Goal: Information Seeking & Learning: Check status

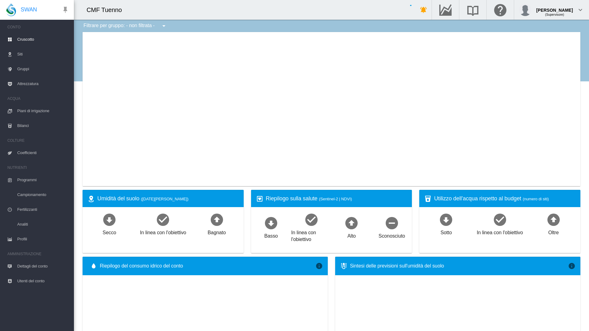
type input "**********"
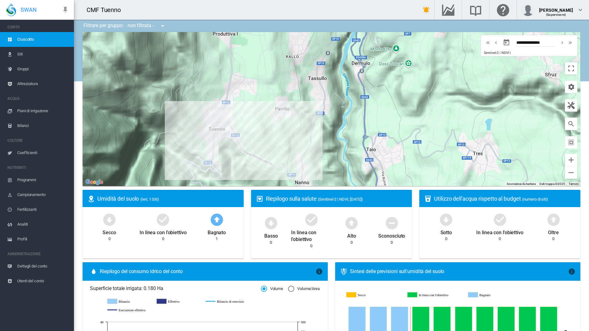
click at [26, 65] on span "Gruppi" at bounding box center [43, 69] width 52 height 15
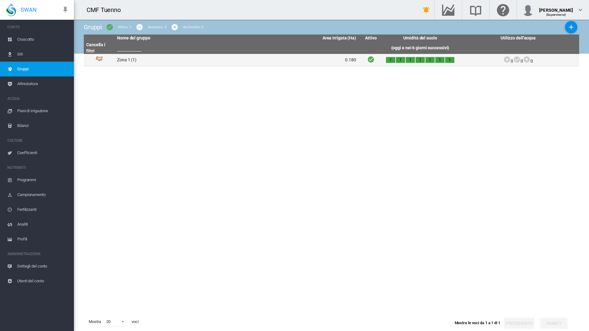
click at [142, 55] on td "Zona 1 (1)" at bounding box center [176, 60] width 122 height 12
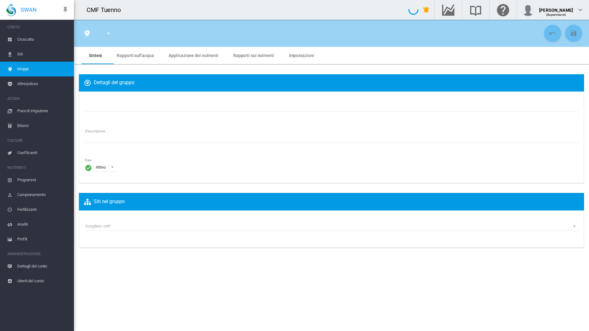
type input "******"
type textarea "**********"
click at [141, 58] on md-tab-item "Rapporti sull'acqua" at bounding box center [135, 55] width 52 height 17
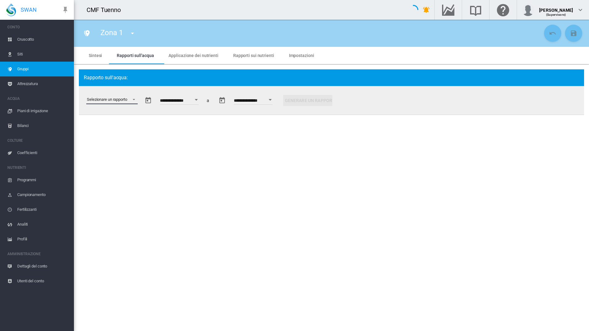
click at [127, 97] on md-select "Selezionare un rapporto Estratto di dati Irrigazione pianificata e applicata St…" at bounding box center [111, 99] width 51 height 9
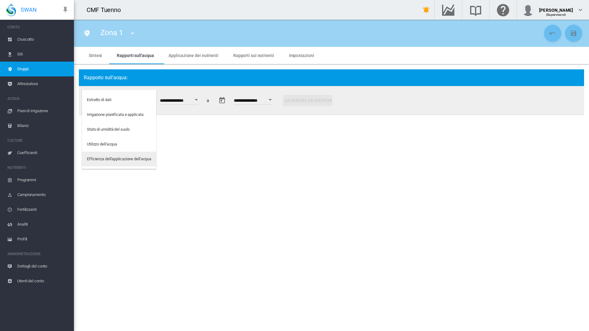
click at [118, 156] on div "Efficienza dell'applicazione dell'acqua" at bounding box center [119, 159] width 64 height 6
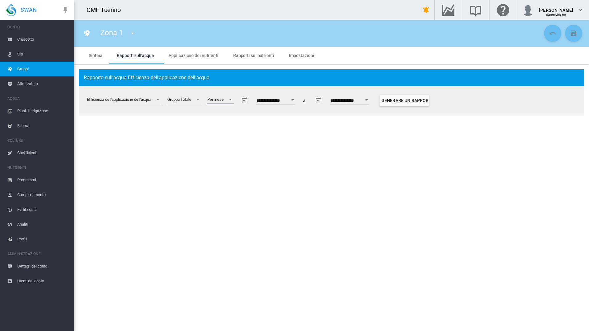
click at [230, 102] on md-select-value "Per mese" at bounding box center [220, 99] width 27 height 9
click at [229, 113] on div "Per settimana" at bounding box center [221, 115] width 24 height 6
click at [286, 98] on input "**********" at bounding box center [283, 101] width 39 height 6
click at [305, 100] on button "Open calendar" at bounding box center [300, 99] width 11 height 11
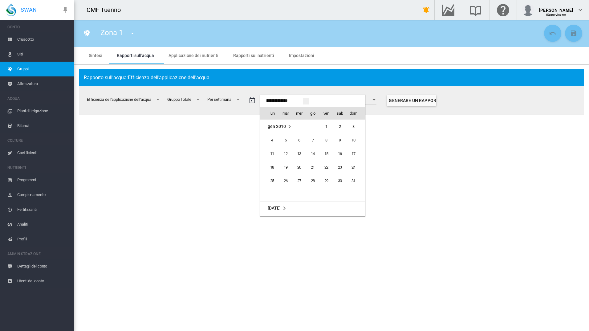
scroll to position [15270, 0]
click at [285, 127] on span "ago 2025" at bounding box center [277, 126] width 18 height 5
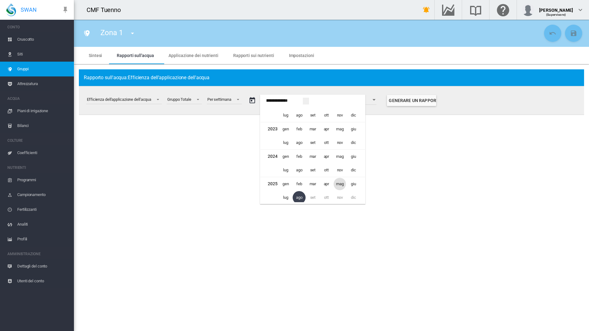
click at [340, 183] on span "mag" at bounding box center [340, 184] width 12 height 12
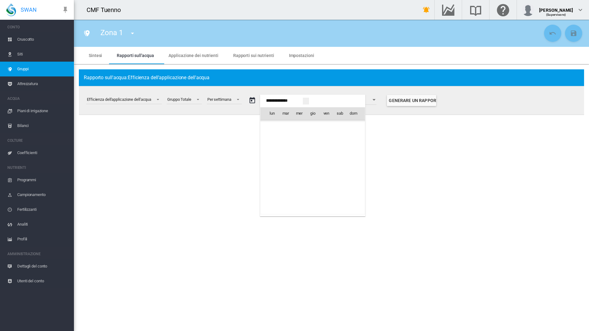
scroll to position [15025, 0]
click at [405, 100] on div at bounding box center [294, 165] width 589 height 331
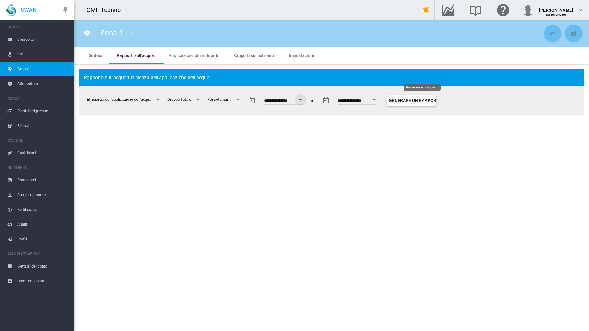
click at [423, 100] on button "Generare un rapporto" at bounding box center [411, 100] width 49 height 11
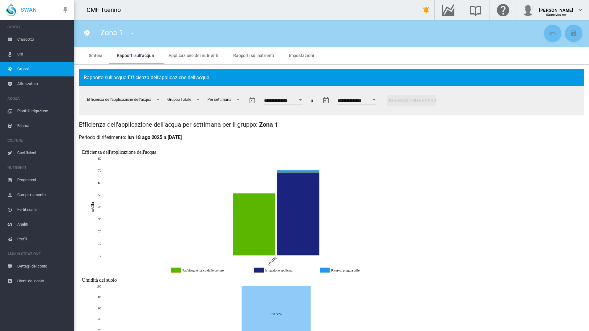
click at [304, 107] on div "**********" at bounding box center [259, 100] width 357 height 28
click at [303, 99] on button "Open calendar" at bounding box center [300, 99] width 11 height 11
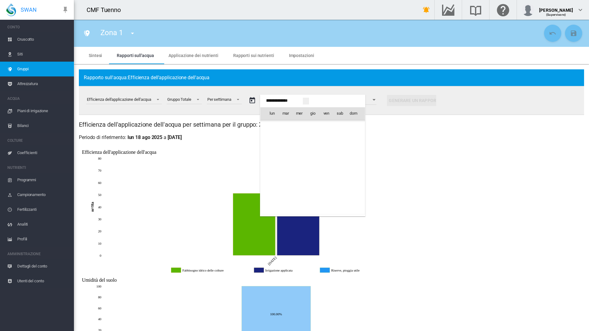
scroll to position [15270, 0]
click at [264, 128] on td "ago 2025" at bounding box center [283, 127] width 46 height 14
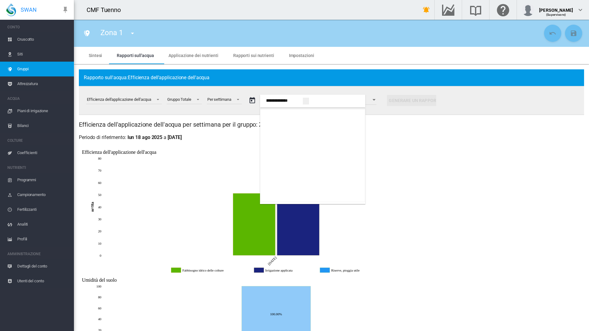
scroll to position [339, 0]
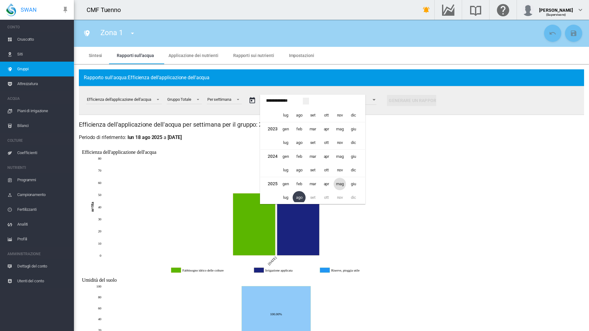
click at [340, 185] on span "mag" at bounding box center [340, 184] width 12 height 12
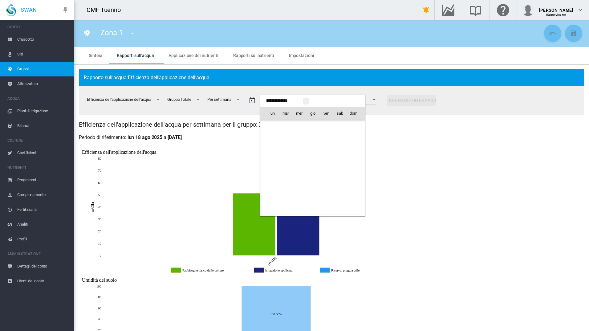
scroll to position [15025, 0]
click at [313, 124] on span "1" at bounding box center [313, 126] width 12 height 12
type input "**********"
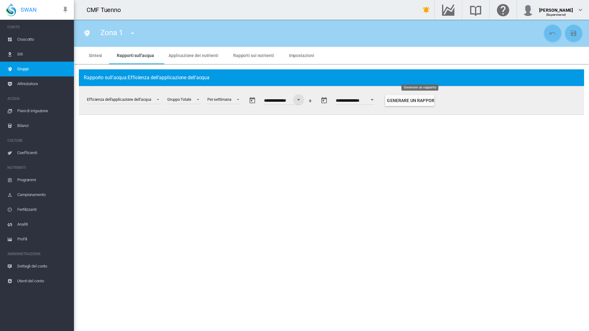
click at [428, 99] on button "Generare un rapporto" at bounding box center [409, 100] width 49 height 11
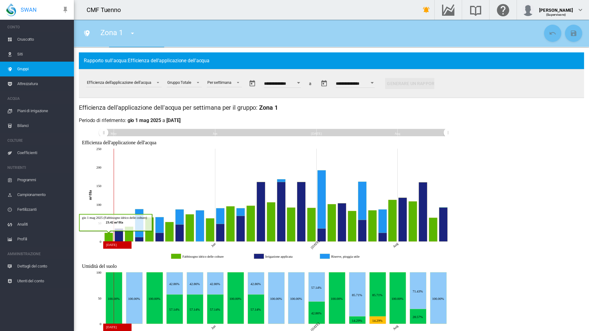
scroll to position [31, 0]
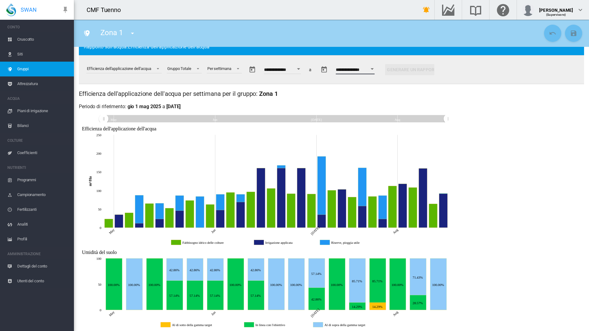
click at [364, 70] on input "**********" at bounding box center [355, 70] width 39 height 6
click at [374, 69] on div "Open calendar" at bounding box center [372, 69] width 3 height 2
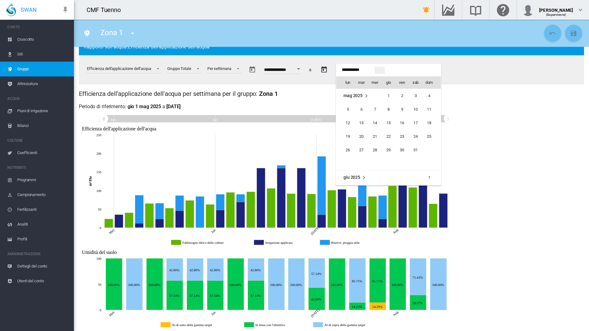
scroll to position [245, 0]
click at [364, 97] on md-icon "agosto 2025" at bounding box center [364, 95] width 7 height 7
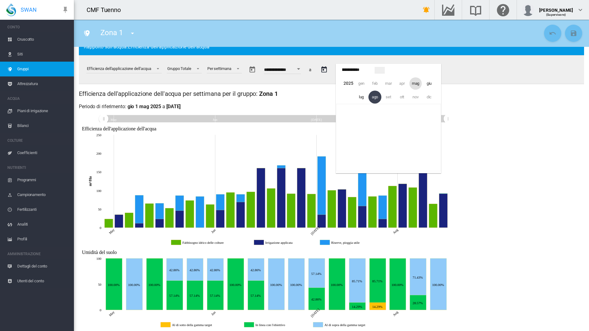
click at [413, 84] on span "mag" at bounding box center [416, 83] width 12 height 12
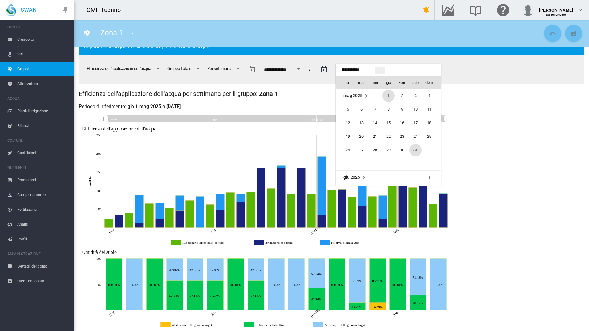
click at [411, 150] on span "31" at bounding box center [416, 150] width 12 height 12
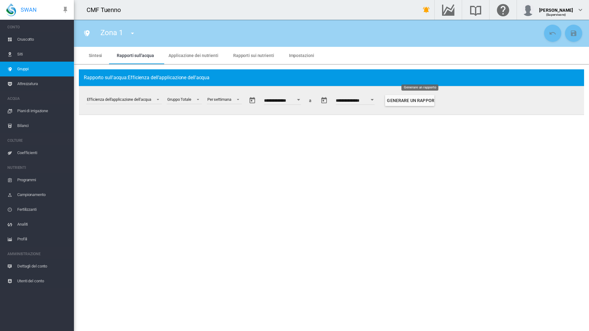
click at [428, 106] on button "Generare un rapporto" at bounding box center [409, 100] width 49 height 11
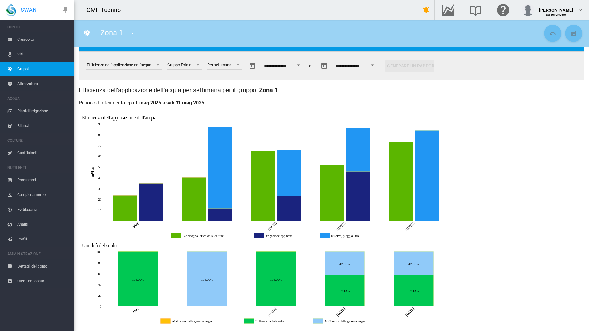
scroll to position [35, 0]
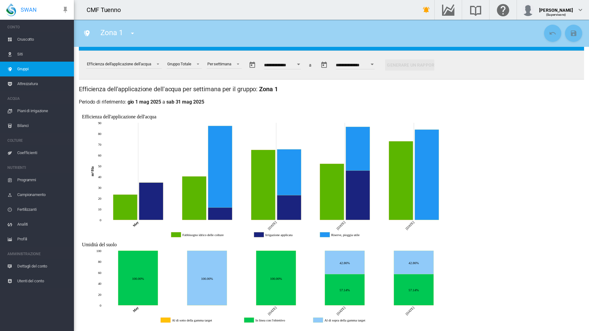
click at [19, 54] on span "Siti" at bounding box center [43, 54] width 52 height 15
click at [304, 63] on button "Open calendar" at bounding box center [298, 64] width 11 height 11
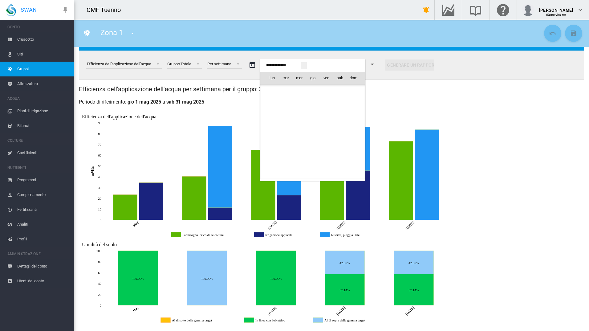
scroll to position [15025, 0]
click at [276, 172] on span "giu 2025" at bounding box center [276, 172] width 17 height 5
click at [354, 173] on td "1" at bounding box center [356, 173] width 18 height 14
click at [282, 91] on span "mag 2025" at bounding box center [277, 90] width 19 height 5
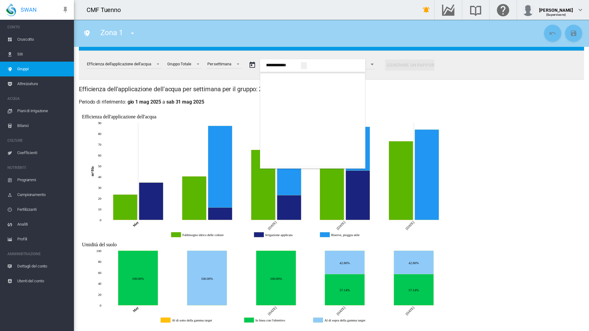
scroll to position [339, 0]
click at [355, 148] on td "giu" at bounding box center [356, 149] width 18 height 14
click at [328, 147] on span "apr" at bounding box center [326, 146] width 12 height 12
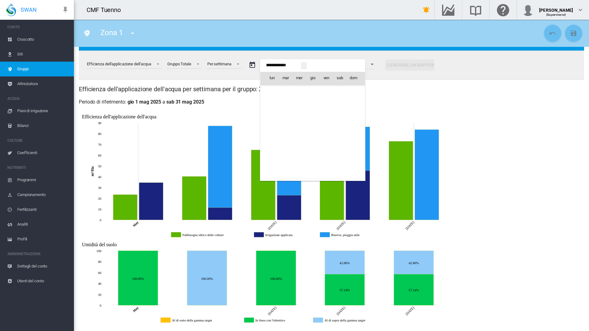
scroll to position [14943, 0]
click at [405, 107] on div at bounding box center [294, 165] width 589 height 331
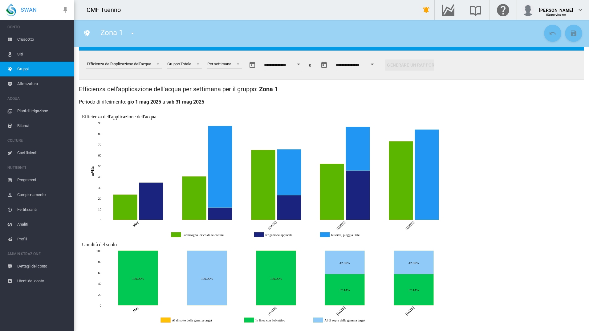
click at [374, 64] on div "Open calendar" at bounding box center [372, 64] width 3 height 2
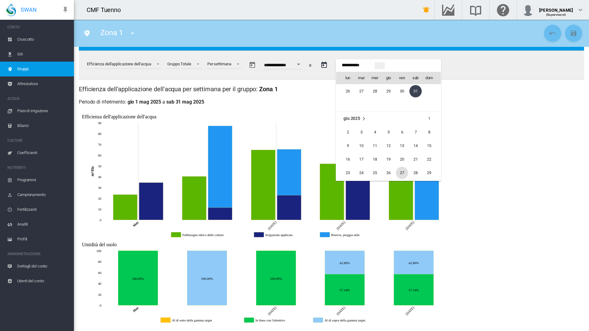
scroll to position [92, 0]
click at [349, 148] on span "30" at bounding box center [348, 148] width 12 height 12
type input "**********"
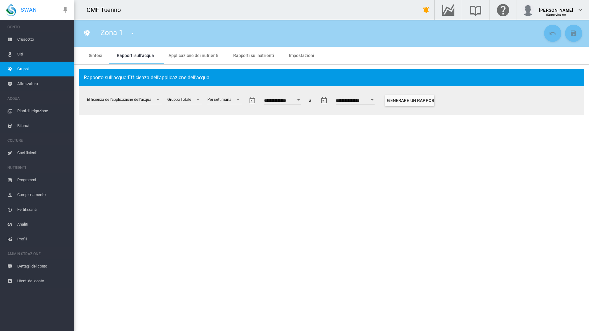
click at [304, 100] on button "Open calendar" at bounding box center [298, 99] width 11 height 11
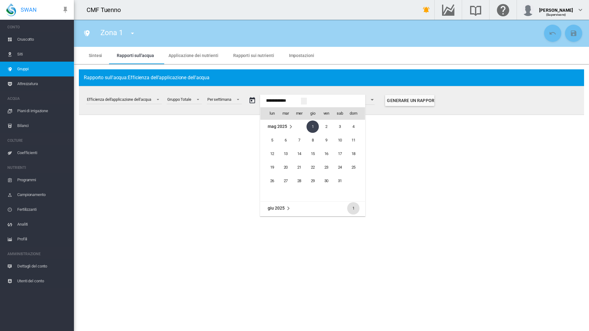
click at [353, 207] on span "1" at bounding box center [353, 208] width 12 height 12
type input "**********"
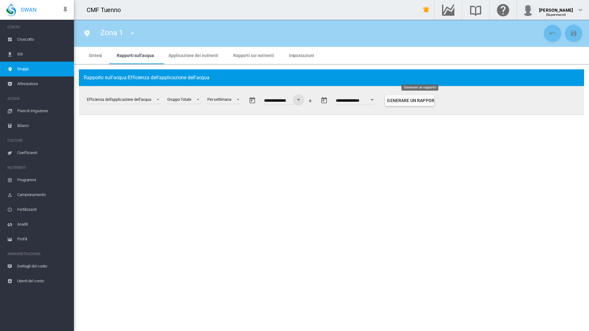
click at [409, 100] on button "Generare un rapporto" at bounding box center [409, 100] width 49 height 11
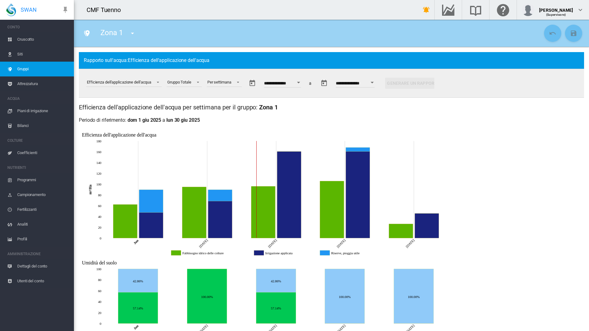
scroll to position [31, 0]
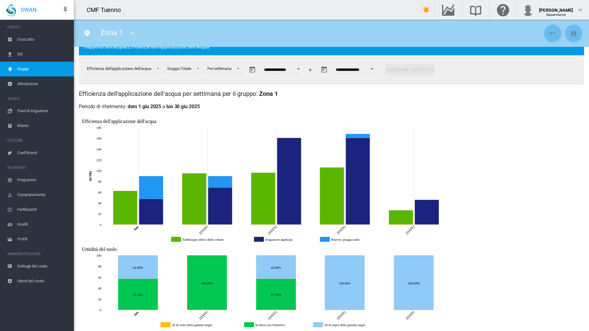
click at [374, 69] on div "Open calendar" at bounding box center [372, 69] width 3 height 2
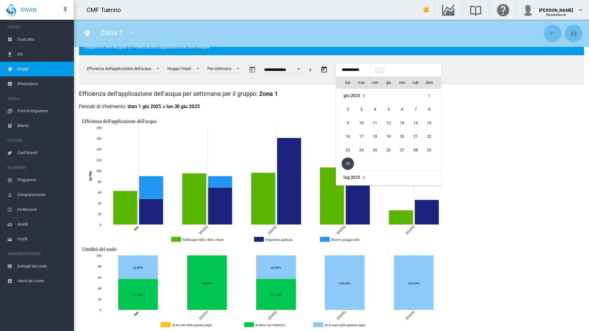
click at [358, 178] on span "lug 2025" at bounding box center [352, 177] width 17 height 5
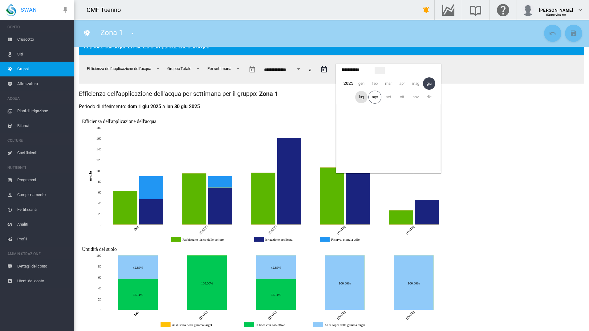
click at [361, 98] on span "lug" at bounding box center [361, 97] width 12 height 12
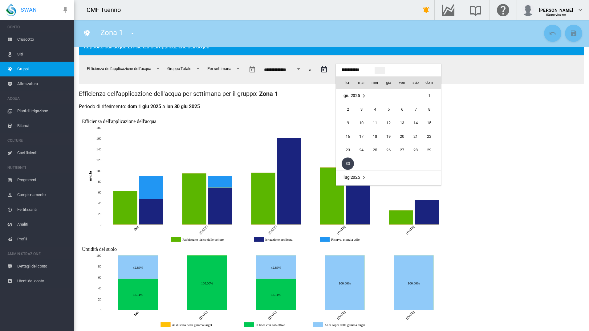
scroll to position [82, 0]
click at [386, 163] on span "31" at bounding box center [388, 163] width 12 height 12
type input "**********"
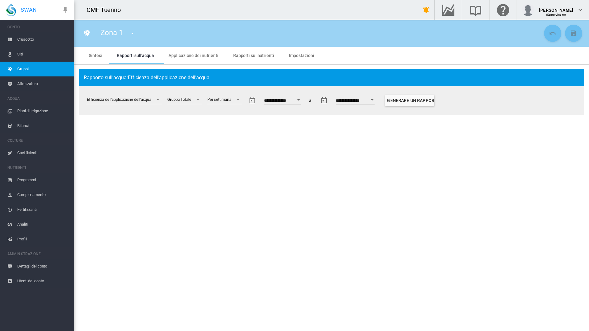
scroll to position [0, 0]
click at [294, 100] on input "**********" at bounding box center [282, 101] width 37 height 6
click at [300, 100] on div "Open calendar" at bounding box center [298, 100] width 3 height 2
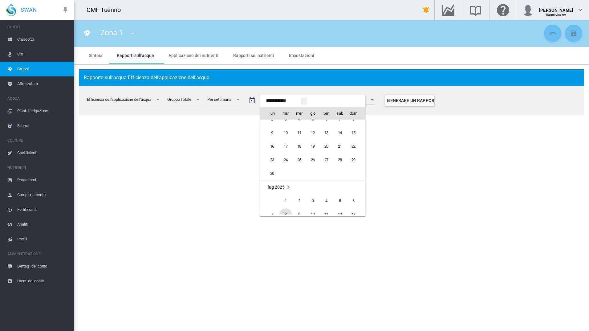
scroll to position [15137, 0]
click at [286, 190] on span "1" at bounding box center [285, 191] width 12 height 12
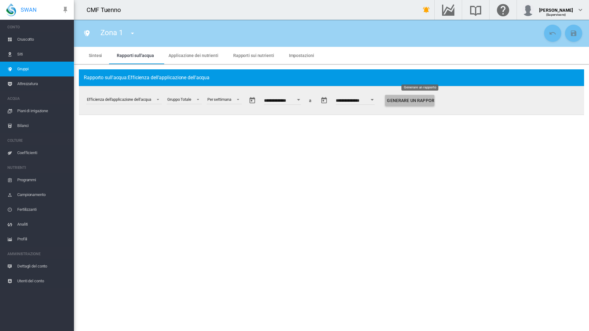
click at [426, 98] on button "Generare un rapporto" at bounding box center [409, 100] width 49 height 11
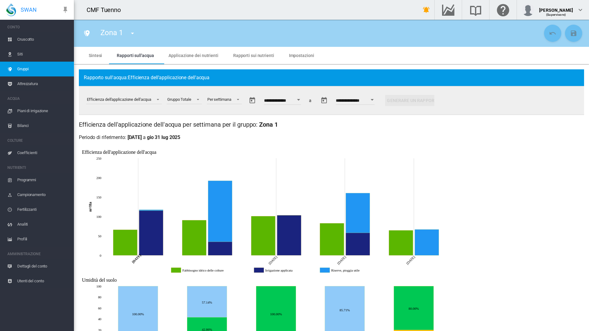
click at [304, 99] on button "Open calendar" at bounding box center [298, 99] width 11 height 11
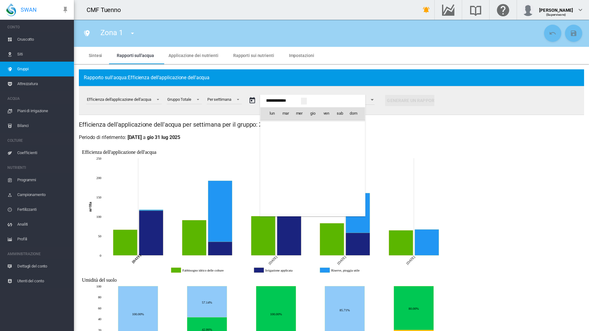
scroll to position [15188, 0]
click at [286, 126] on md-icon "luglio 2025" at bounding box center [288, 126] width 7 height 7
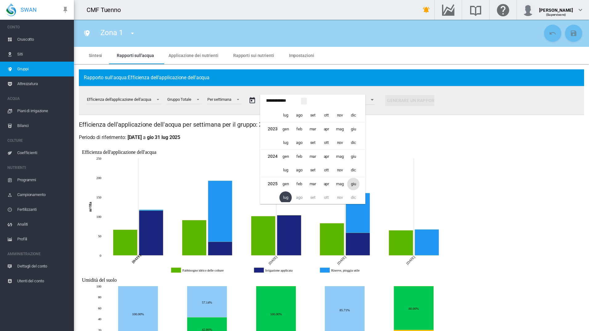
click at [357, 188] on span "giu" at bounding box center [353, 184] width 12 height 12
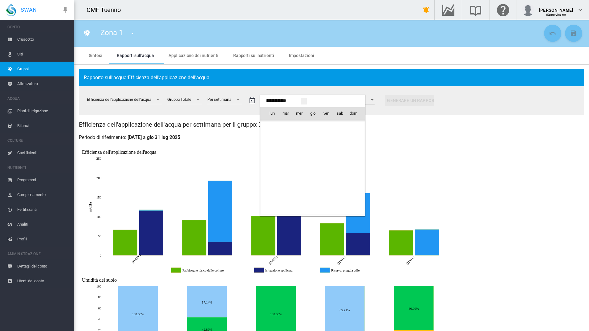
scroll to position [15106, 0]
click at [312, 166] on span "19" at bounding box center [313, 167] width 12 height 12
type input "**********"
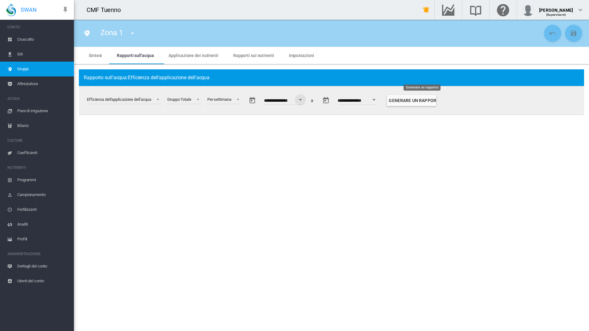
click at [410, 103] on button "Generare un rapporto" at bounding box center [411, 100] width 49 height 11
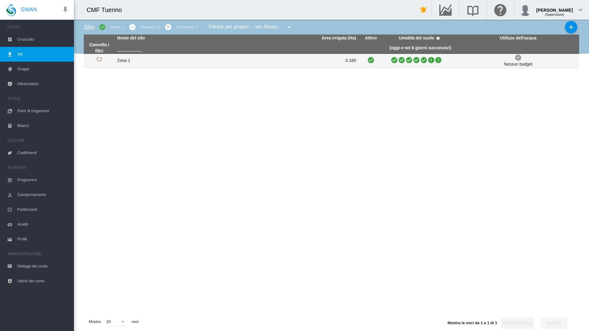
click at [116, 62] on td "Zona 1" at bounding box center [176, 61] width 122 height 14
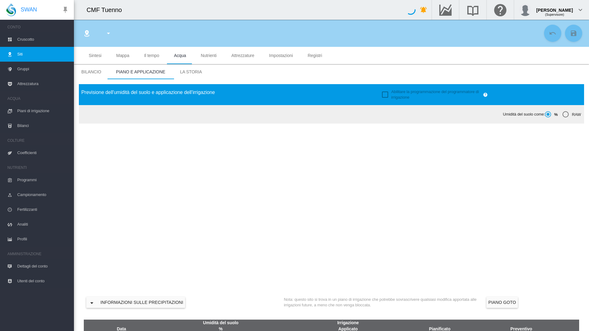
type input "******"
type input "********"
type input "***"
type input "*****"
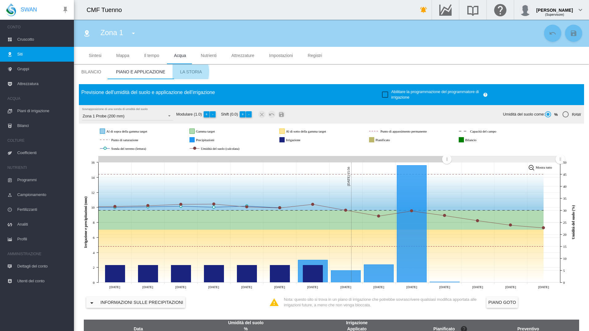
click at [180, 72] on span "La storia" at bounding box center [191, 71] width 22 height 5
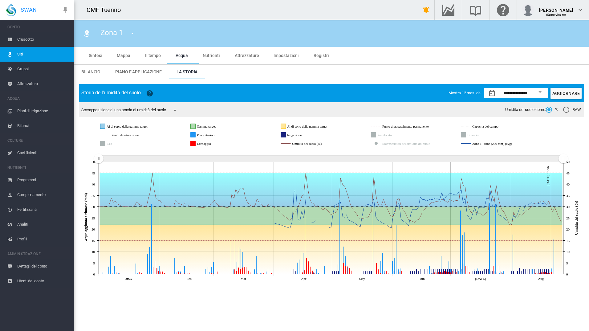
click at [542, 92] on button "Open calendar" at bounding box center [540, 92] width 11 height 11
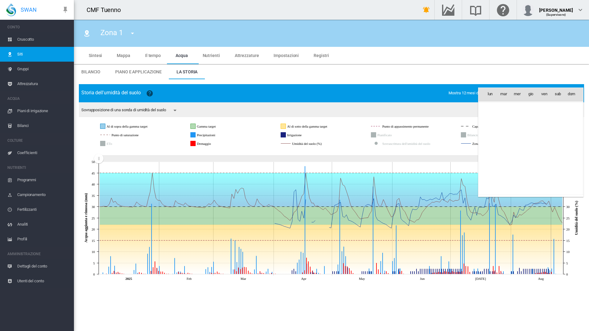
scroll to position [14290, 0]
click at [496, 108] on span "ago 2024" at bounding box center [495, 106] width 18 height 5
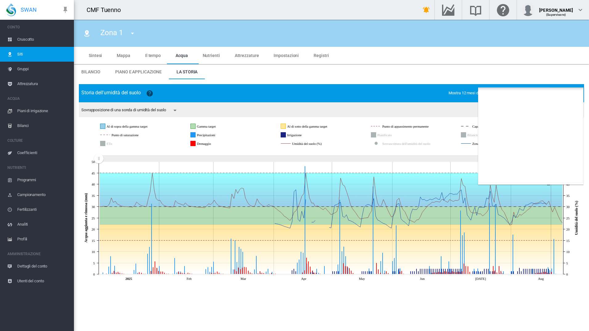
scroll to position [380, 0]
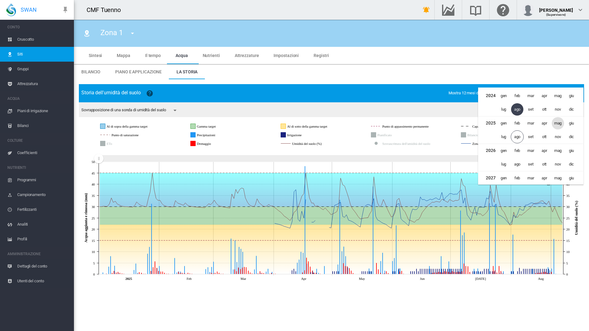
click at [557, 123] on span "mag" at bounding box center [558, 123] width 12 height 12
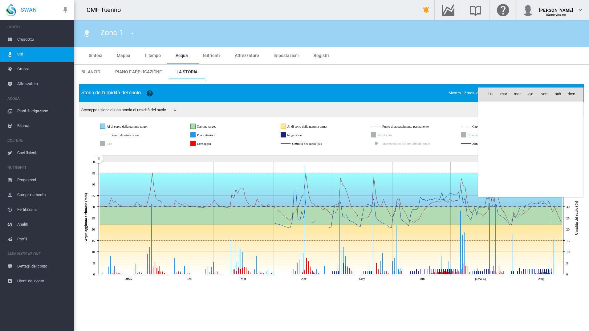
scroll to position [15025, 0]
click at [532, 106] on span "1" at bounding box center [531, 107] width 12 height 12
type input "**********"
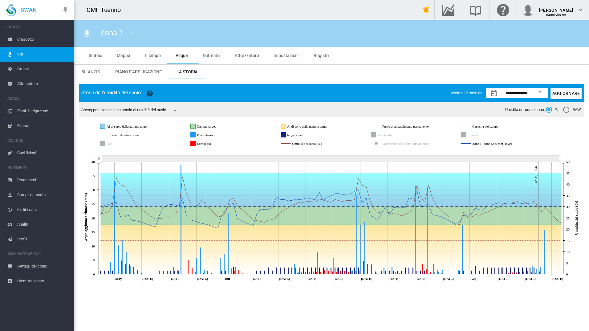
click at [173, 112] on button "button" at bounding box center [175, 110] width 12 height 12
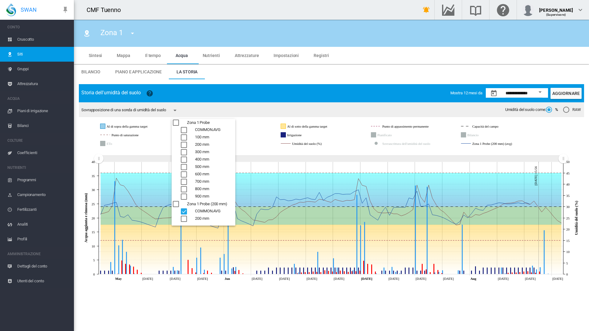
click at [261, 112] on md-backdrop at bounding box center [294, 165] width 589 height 331
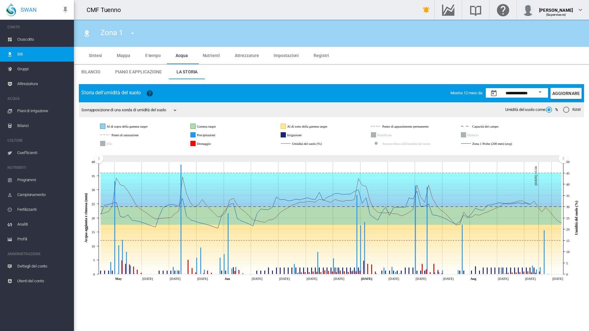
click at [537, 163] on icon "JavaScript chart by amCharts 3.21.15 May May 12 May 19 May 26 Jun Jun 09 Jun 16…" at bounding box center [331, 216] width 505 height 134
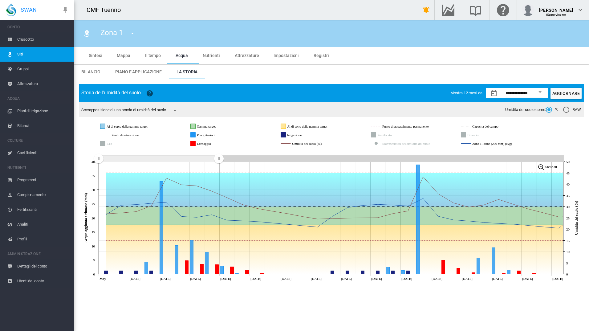
drag, startPoint x: 538, startPoint y: 158, endPoint x: 219, endPoint y: 157, distance: 318.9
click at [219, 157] on rect "Zoom chart using cursor arrows" at bounding box center [219, 159] width 8 height 6
click at [176, 109] on md-icon "icon-menu-down" at bounding box center [174, 110] width 7 height 7
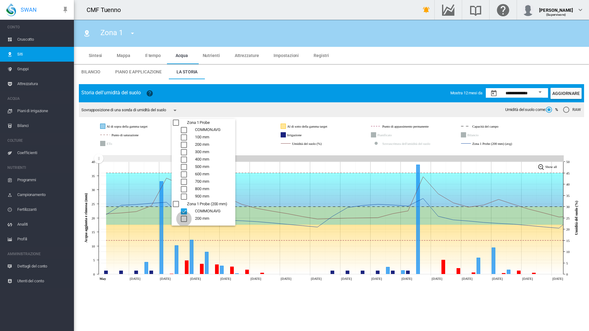
click at [185, 220] on div "200 mm" at bounding box center [184, 219] width 6 height 6
click at [185, 218] on div "200 mm" at bounding box center [184, 219] width 6 height 6
click at [185, 211] on div "COMMON.AVG" at bounding box center [184, 211] width 6 height 6
click at [185, 218] on div "200 mm" at bounding box center [184, 219] width 6 height 6
click at [185, 219] on div "200 mm" at bounding box center [184, 219] width 6 height 6
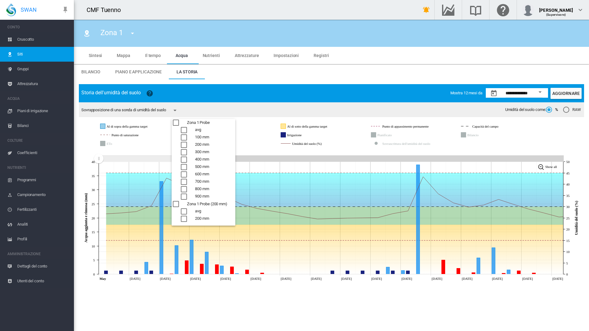
drag, startPoint x: 177, startPoint y: 205, endPoint x: 185, endPoint y: 210, distance: 9.5
click at [177, 205] on div "Zona 1 Probe (200 mm)" at bounding box center [176, 204] width 6 height 6
click at [175, 204] on div "Zona 1 Probe (200 mm)" at bounding box center [176, 204] width 6 height 6
click at [184, 143] on div "200 mm" at bounding box center [184, 145] width 6 height 6
click at [252, 108] on md-backdrop at bounding box center [294, 165] width 589 height 331
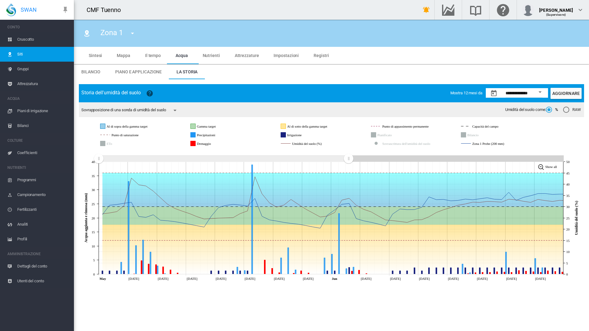
drag, startPoint x: 220, startPoint y: 158, endPoint x: 349, endPoint y: 152, distance: 128.3
click at [349, 152] on icon "JavaScript chart by amCharts 3.21.15 May May 05 May 09 May 13 May 17 May 21 May…" at bounding box center [331, 216] width 505 height 134
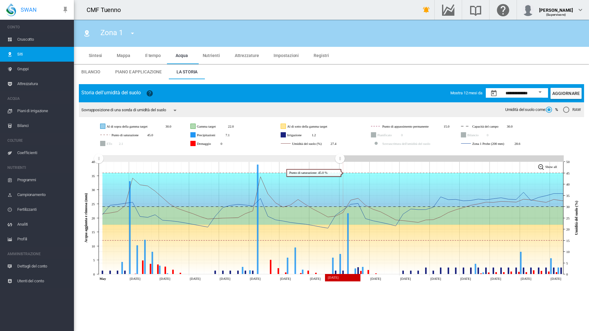
drag, startPoint x: 352, startPoint y: 157, endPoint x: 340, endPoint y: 162, distance: 12.8
click at [340, 162] on g "Zoom chart using cursor arrows" at bounding box center [340, 158] width 11 height 11
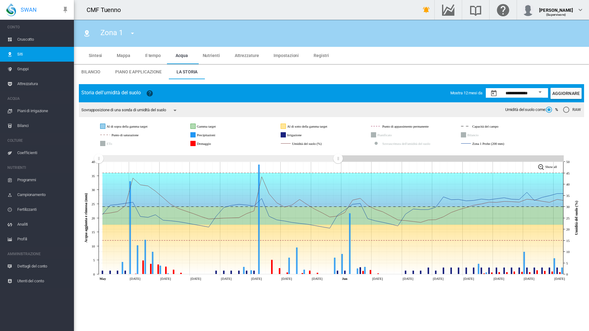
click at [338, 159] on rect "Zoom chart using cursor arrows" at bounding box center [339, 159] width 8 height 6
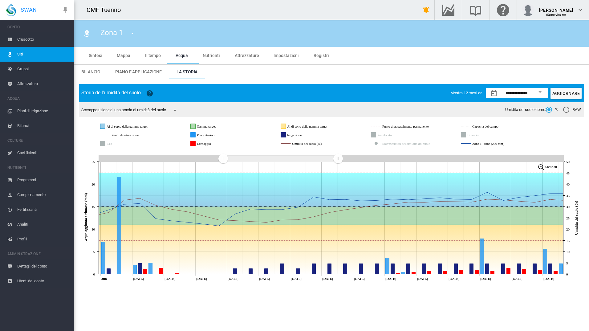
click at [223, 156] on rect "Zoom chart using cursor arrows" at bounding box center [224, 159] width 8 height 6
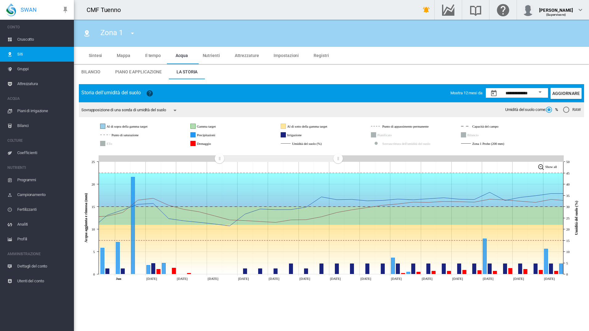
drag, startPoint x: 223, startPoint y: 160, endPoint x: 219, endPoint y: 161, distance: 3.4
click at [219, 161] on rect "Zoom chart using cursor arrows" at bounding box center [220, 159] width 8 height 6
click at [107, 145] on rect "ETo" at bounding box center [117, 144] width 24 height 6
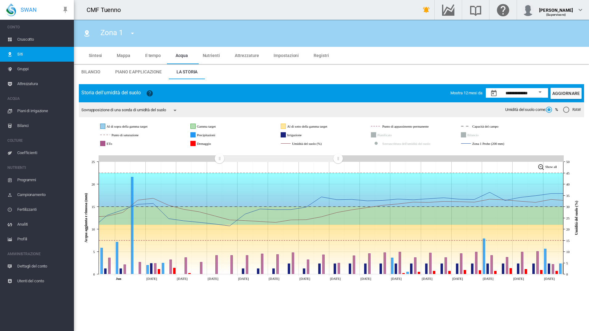
click at [107, 144] on rect "ETo" at bounding box center [117, 144] width 24 height 6
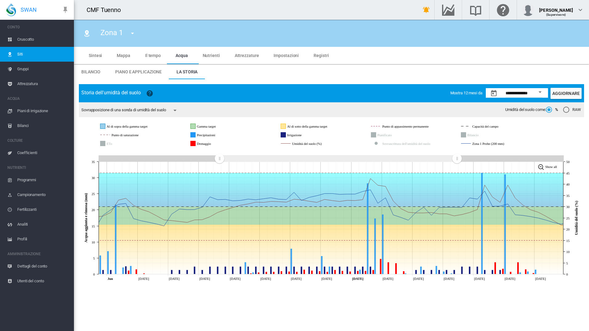
drag, startPoint x: 340, startPoint y: 159, endPoint x: 457, endPoint y: 159, distance: 117.1
click at [457, 159] on rect "Zoom chart using cursor arrows" at bounding box center [458, 159] width 8 height 6
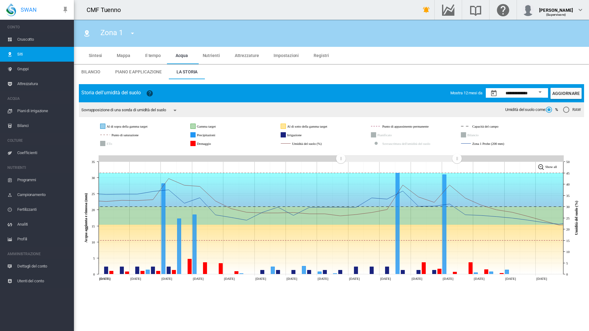
drag, startPoint x: 219, startPoint y: 160, endPoint x: 341, endPoint y: 161, distance: 122.0
click at [341, 161] on rect "Zoom chart using cursor arrows" at bounding box center [341, 159] width 8 height 6
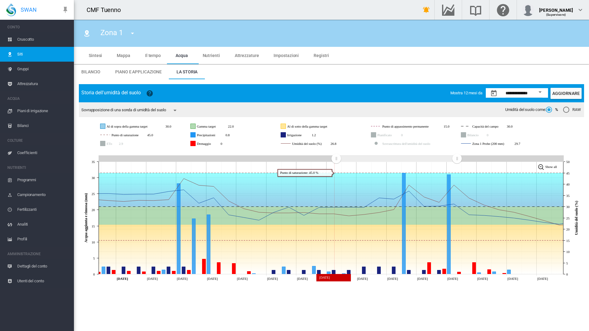
drag, startPoint x: 340, startPoint y: 157, endPoint x: 336, endPoint y: 162, distance: 6.4
click at [336, 162] on g "Zoom chart using cursor arrows" at bounding box center [336, 158] width 11 height 11
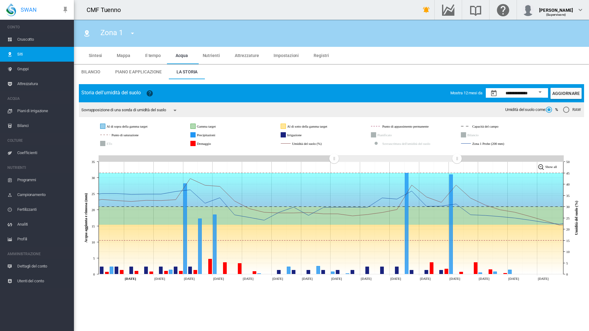
drag, startPoint x: 339, startPoint y: 160, endPoint x: 334, endPoint y: 160, distance: 4.6
click at [334, 160] on rect "Zoom chart using cursor arrows" at bounding box center [335, 159] width 8 height 6
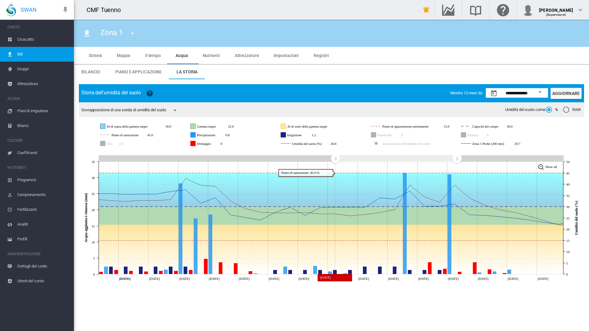
click at [336, 162] on rect "Zoom chart using cursor arrows" at bounding box center [336, 159] width 8 height 6
